Goal: Use online tool/utility: Utilize a website feature to perform a specific function

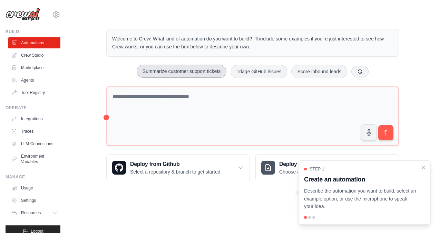
click at [171, 73] on button "Summarize customer support tickets" at bounding box center [182, 71] width 90 height 13
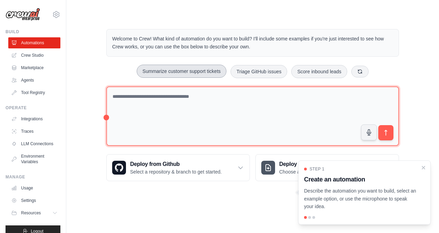
type textarea "**********"
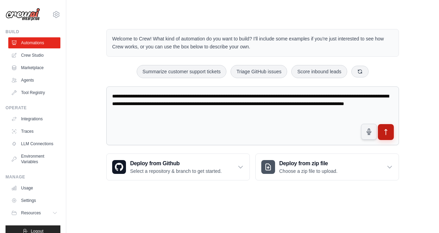
click at [387, 136] on button "submit" at bounding box center [386, 132] width 16 height 16
click at [9, 10] on img at bounding box center [23, 14] width 35 height 13
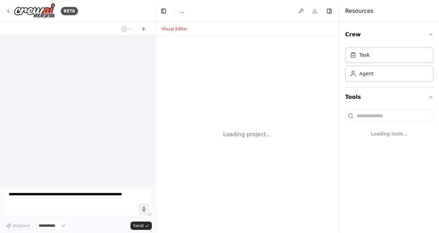
select select "****"
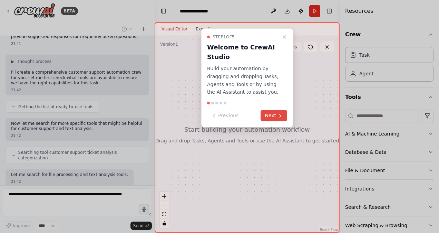
scroll to position [66, 0]
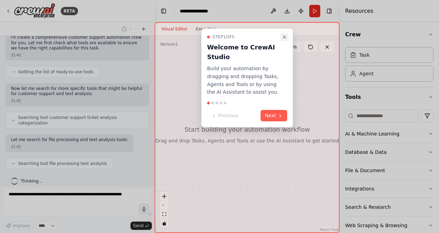
click at [284, 37] on icon "Close walkthrough" at bounding box center [284, 37] width 3 height 3
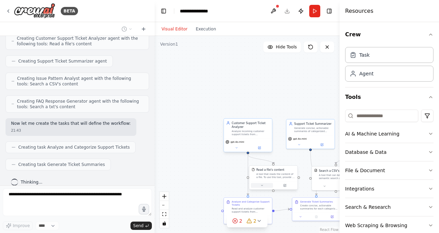
scroll to position [259, 0]
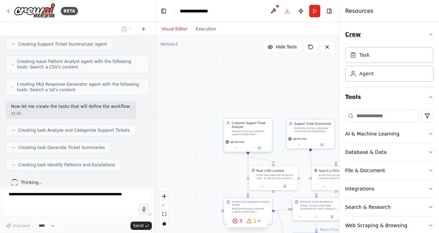
click at [428, 32] on icon "button" at bounding box center [431, 35] width 6 height 6
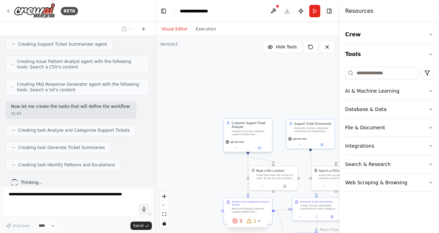
click at [300, 88] on div ".deletable-edge-delete-btn { width: 20px; height: 20px; border: 0px solid #ffff…" at bounding box center [247, 134] width 185 height 197
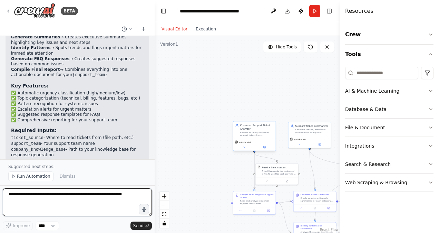
scroll to position [893, 0]
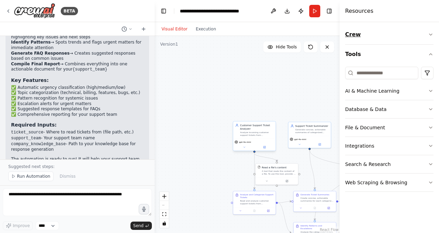
click at [431, 37] on icon "button" at bounding box center [431, 35] width 6 height 6
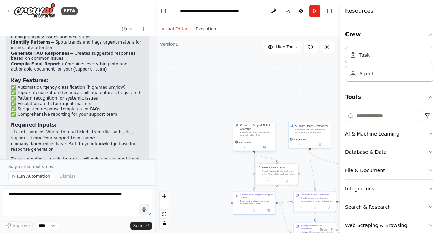
click at [313, 98] on div ".deletable-edge-delete-btn { width: 20px; height: 20px; border: 0px solid #ffff…" at bounding box center [247, 134] width 185 height 197
click at [9, 10] on icon at bounding box center [9, 11] width 6 height 6
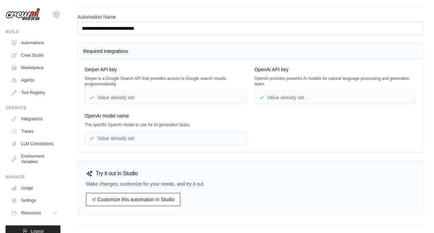
scroll to position [62, 0]
